Goal: Ask a question

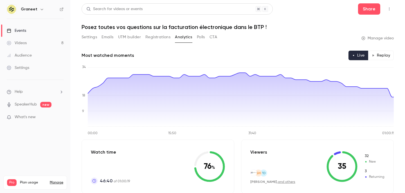
click at [380, 39] on link "Manage video" at bounding box center [377, 38] width 32 height 6
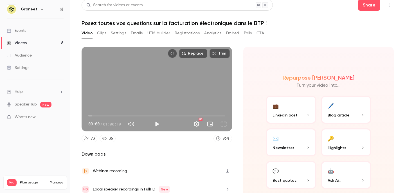
scroll to position [28, 0]
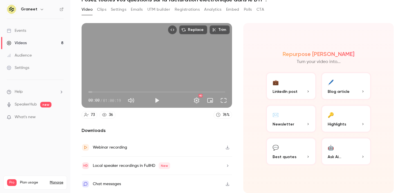
click at [228, 149] on icon "button" at bounding box center [227, 147] width 4 height 4
click at [353, 154] on p "Ask Ai..." at bounding box center [346, 157] width 37 height 6
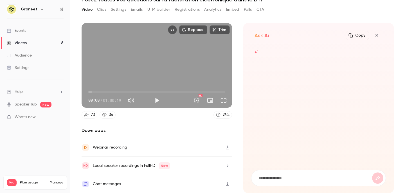
click at [289, 173] on form at bounding box center [318, 178] width 134 height 16
click at [278, 176] on input at bounding box center [315, 178] width 114 height 6
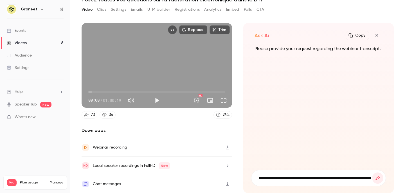
scroll to position [0, 36]
type input "**********"
click at [372, 172] on button "submit" at bounding box center [377, 177] width 11 height 11
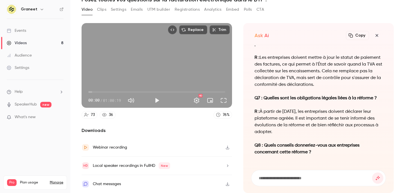
scroll to position [-37, 0]
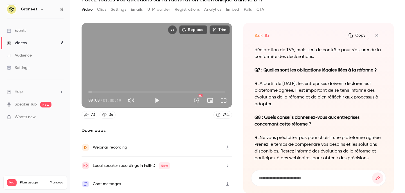
click at [303, 177] on input at bounding box center [315, 178] width 114 height 6
type input "**********"
click at [372, 172] on button "submit" at bounding box center [377, 177] width 11 height 11
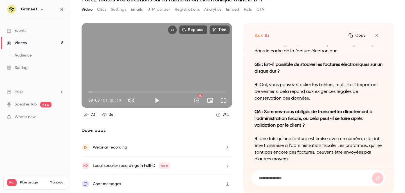
scroll to position [-92, 0]
